Goal: Task Accomplishment & Management: Complete application form

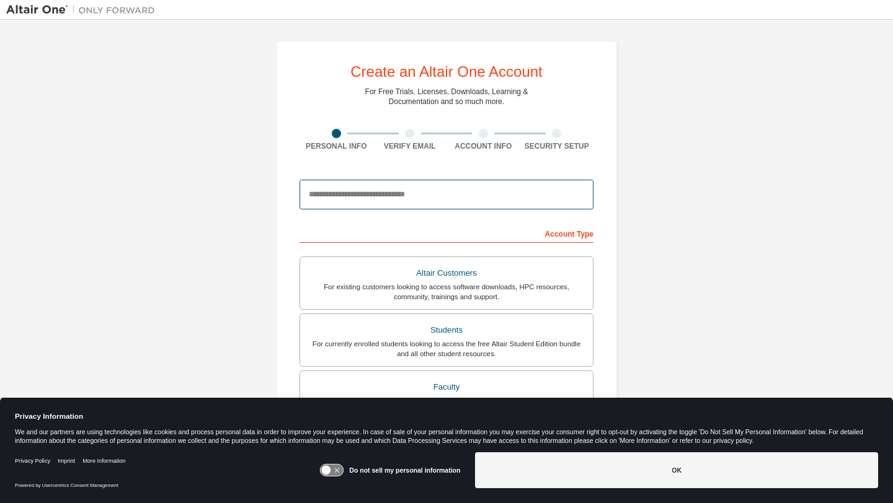
click at [336, 191] on input "email" at bounding box center [446, 195] width 294 height 30
type input "**********"
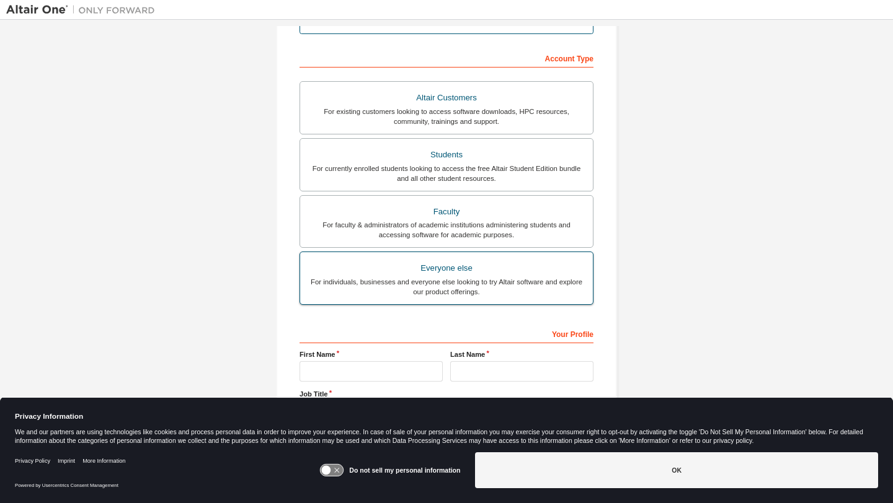
scroll to position [221, 0]
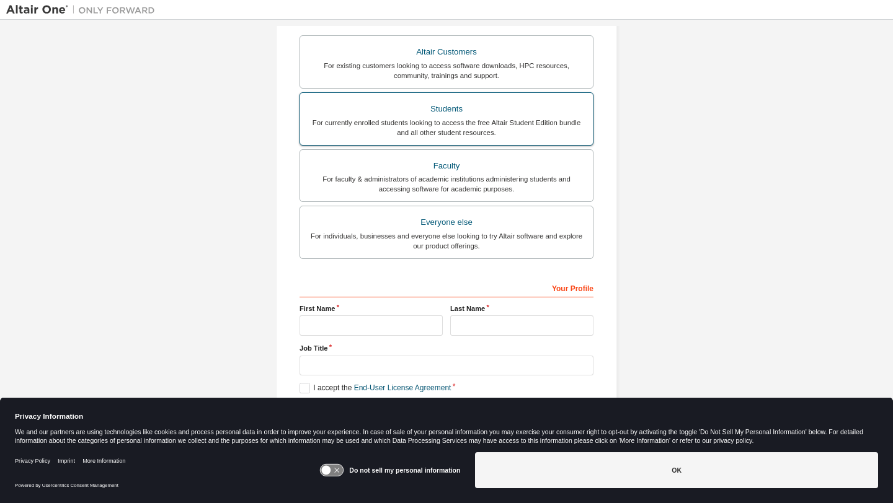
click at [387, 119] on div "For currently enrolled students looking to access the free Altair Student Editi…" at bounding box center [447, 128] width 278 height 20
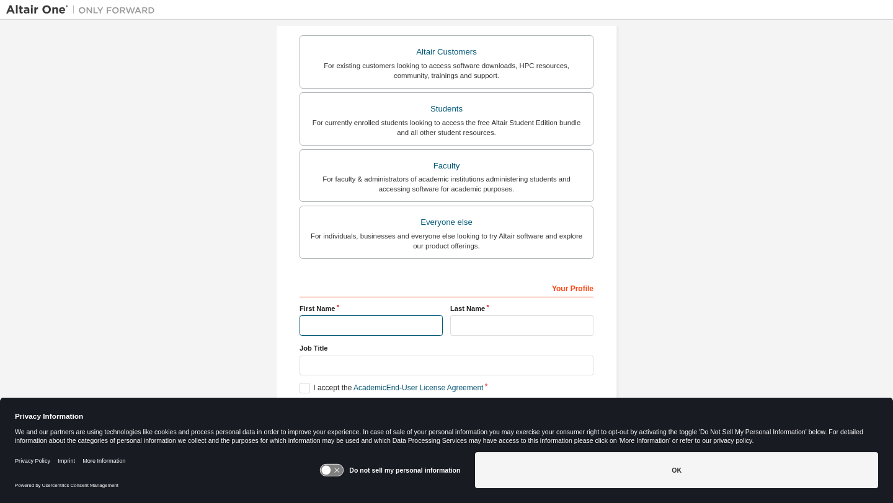
click at [363, 334] on input "text" at bounding box center [370, 326] width 143 height 20
type input "*"
type input "*******"
click at [458, 325] on input "text" at bounding box center [521, 326] width 143 height 20
type input "****"
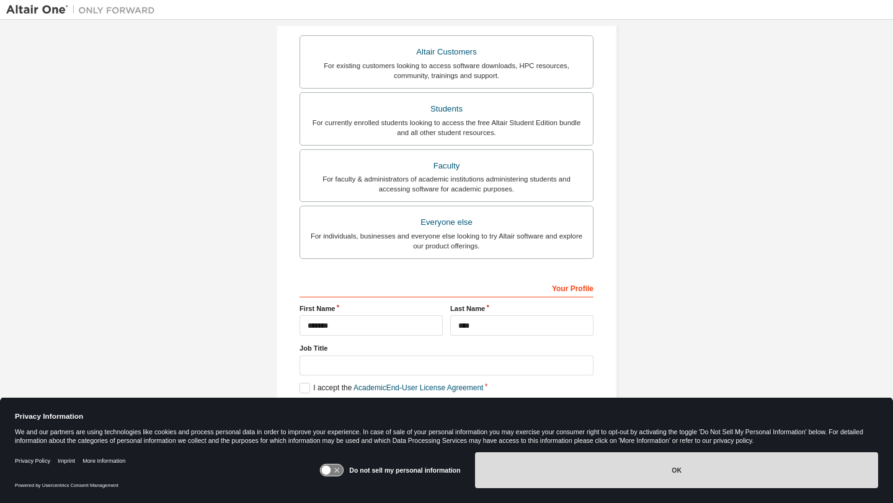
click at [562, 465] on button "OK" at bounding box center [676, 471] width 403 height 36
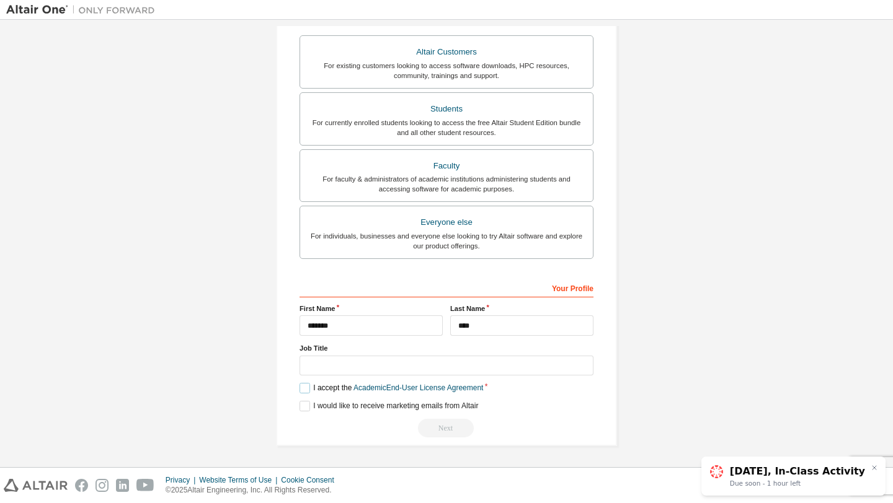
click at [337, 384] on label "I accept the Academic End-User License Agreement" at bounding box center [391, 388] width 184 height 11
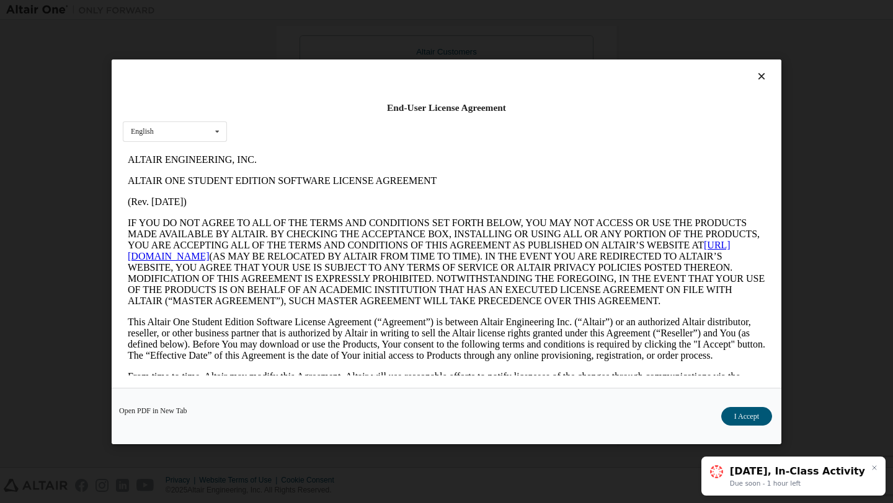
scroll to position [0, 0]
click at [756, 76] on icon at bounding box center [761, 76] width 13 height 11
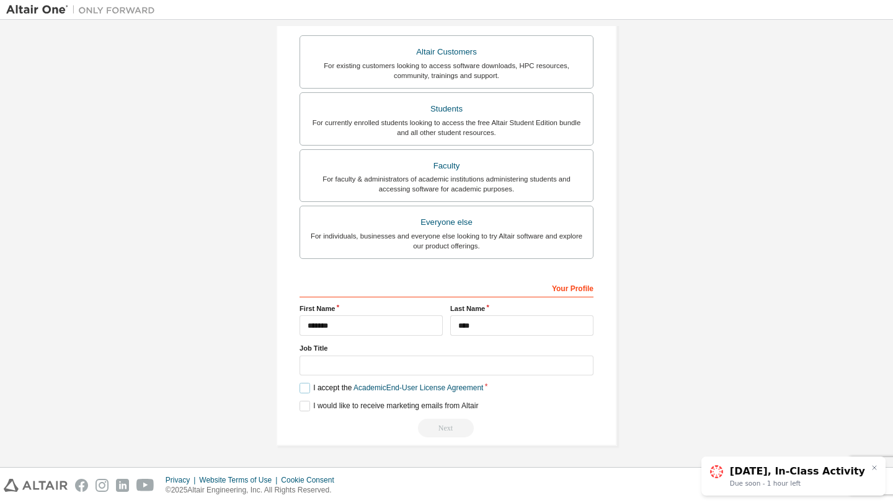
click at [302, 390] on label "I accept the Academic End-User License Agreement" at bounding box center [391, 388] width 184 height 11
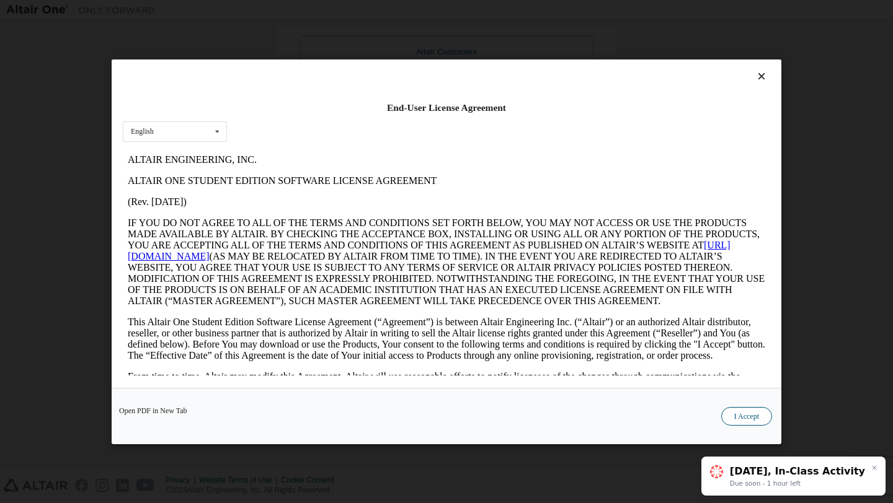
click at [743, 415] on button "I Accept" at bounding box center [746, 416] width 51 height 19
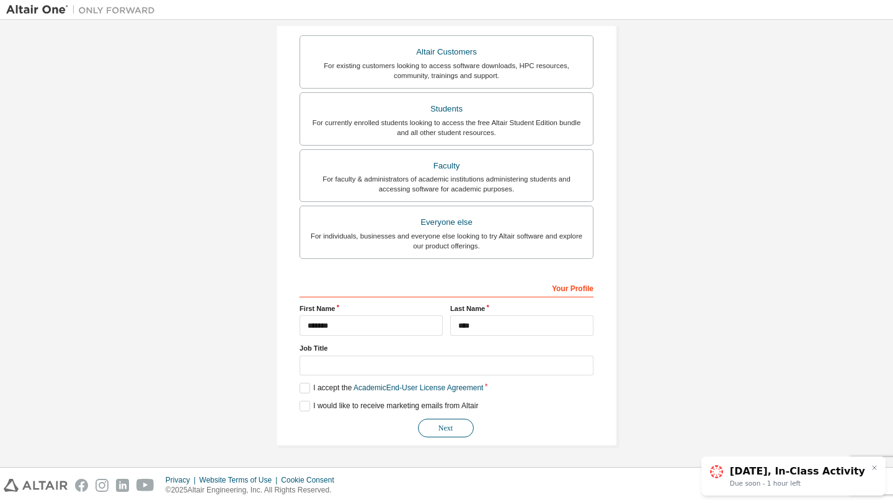
click at [436, 430] on button "Next" at bounding box center [446, 428] width 56 height 19
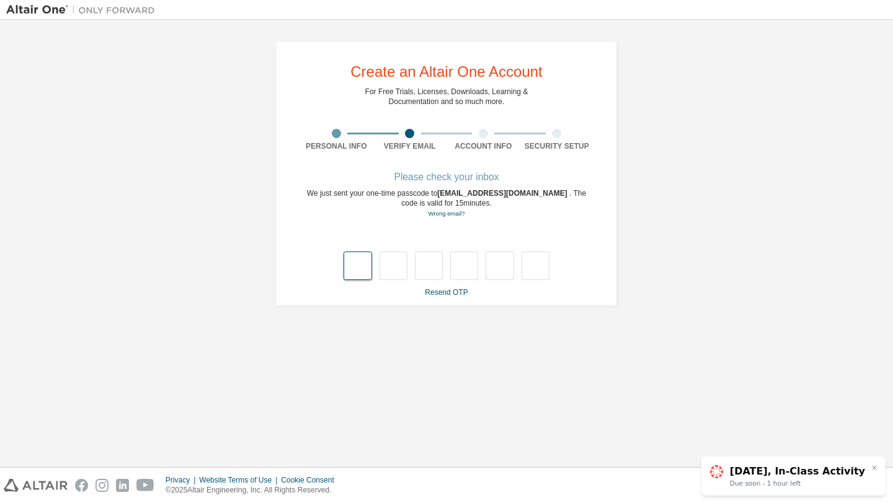
type input "*"
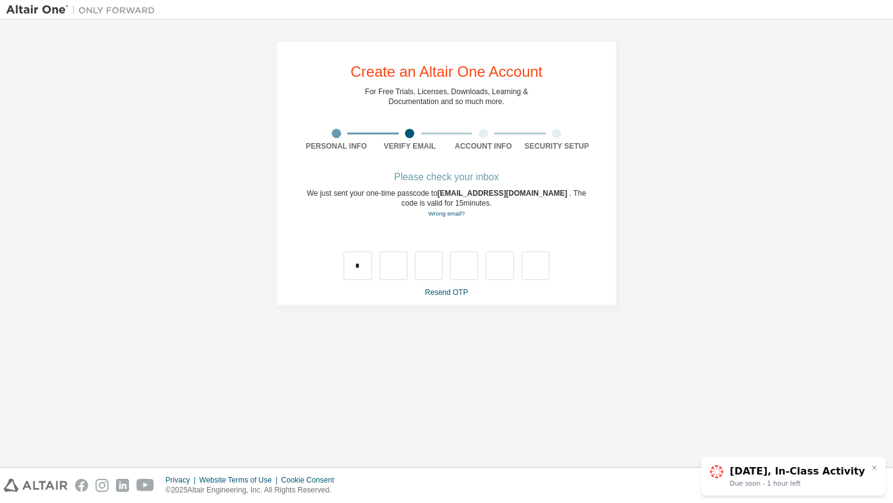
type input "*"
